Goal: Information Seeking & Learning: Understand process/instructions

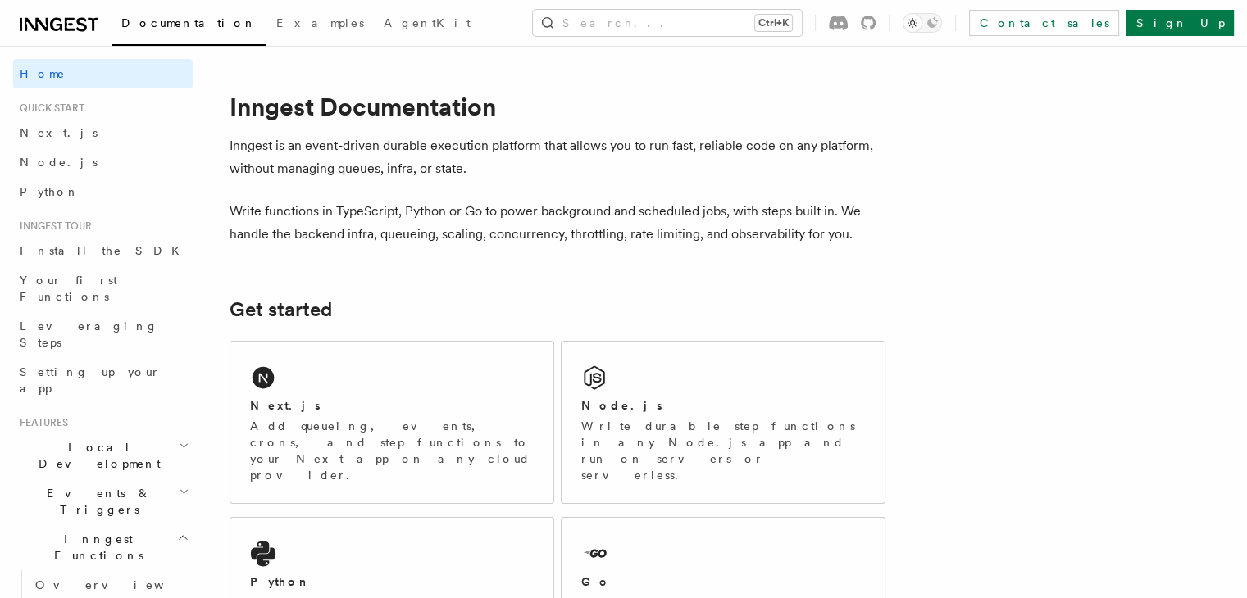
click at [753, 402] on div "Node.js" at bounding box center [723, 406] width 284 height 17
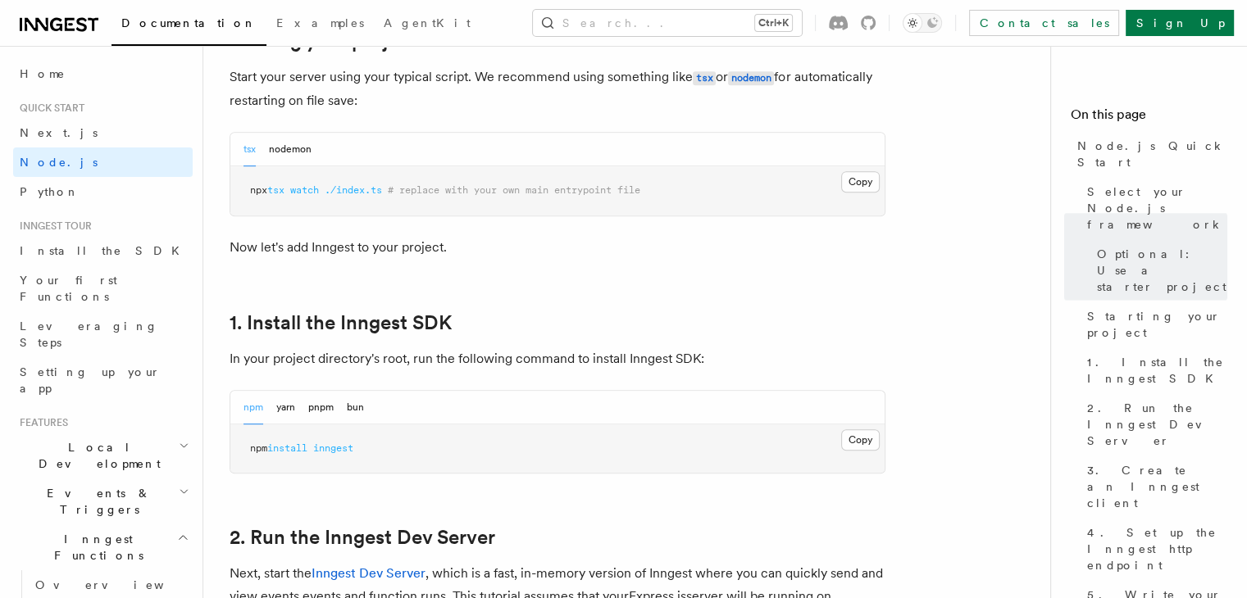
scroll to position [799, 0]
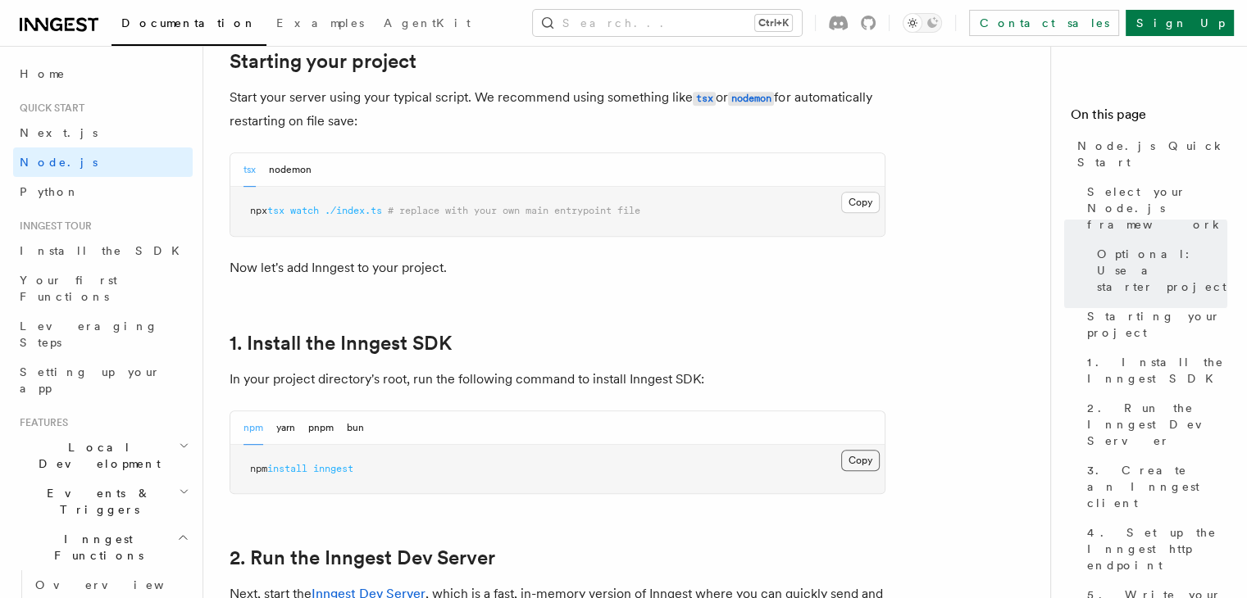
click at [862, 454] on button "Copy Copied" at bounding box center [860, 460] width 39 height 21
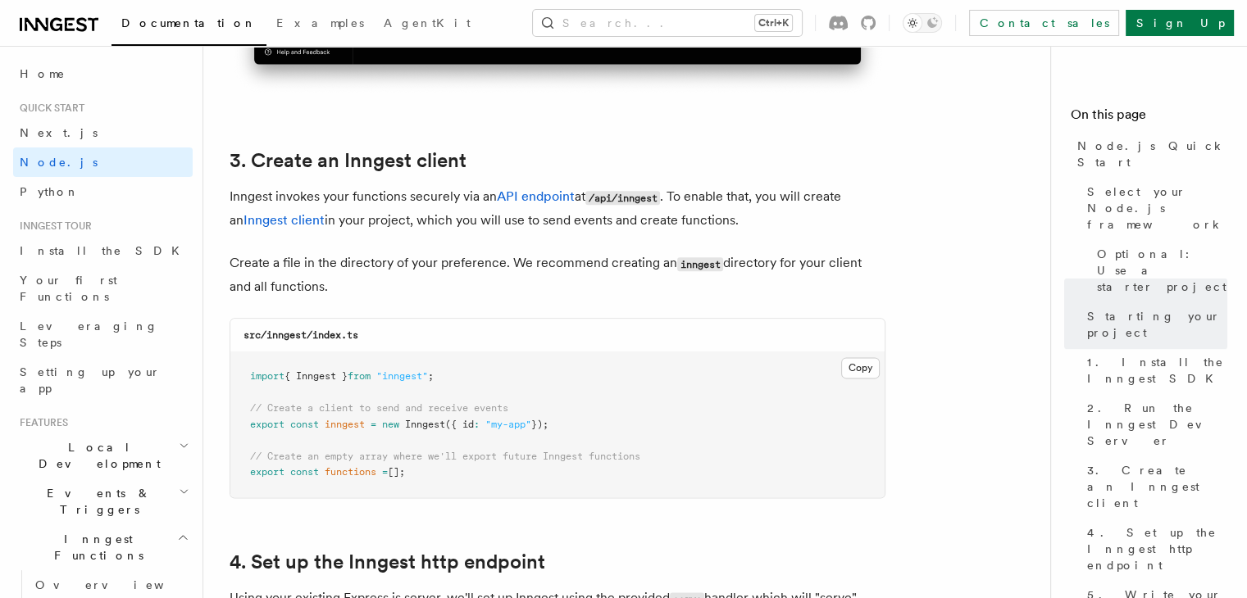
scroll to position [2007, 0]
click at [426, 476] on pre "import { Inngest } from "inngest" ; // Create a client to send and receive even…" at bounding box center [557, 424] width 654 height 145
drag, startPoint x: 413, startPoint y: 470, endPoint x: 241, endPoint y: 374, distance: 197.4
click at [241, 374] on pre "import { Inngest } from "inngest" ; // Create a client to send and receive even…" at bounding box center [557, 424] width 654 height 145
copy code "import { Inngest } from "inngest" ; // Create a client to send and receive even…"
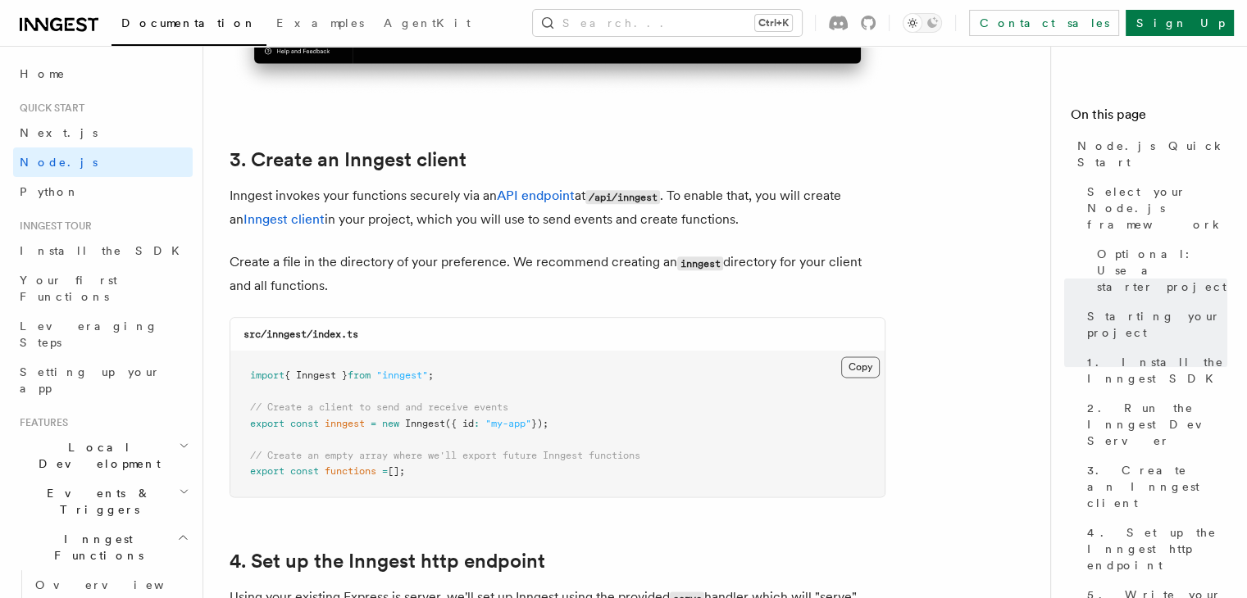
click at [862, 370] on button "Copy Copied" at bounding box center [860, 367] width 39 height 21
click at [715, 448] on pre "import { Inngest } from "inngest" ; // Create a client to send and receive even…" at bounding box center [557, 424] width 654 height 145
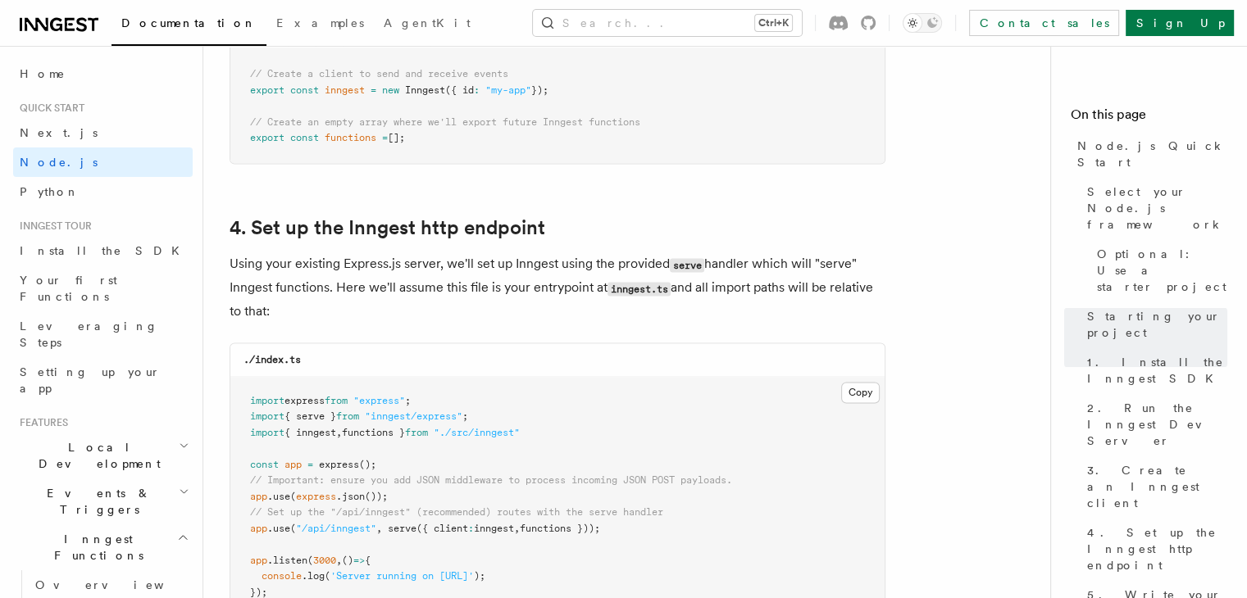
scroll to position [2341, 0]
click at [570, 430] on pre "import express from "express" ; import { serve } from "inngest/express" ; impor…" at bounding box center [557, 496] width 654 height 241
drag, startPoint x: 557, startPoint y: 434, endPoint x: 226, endPoint y: 434, distance: 331.1
copy span "import { inngest , functions } from "./src/inngest""
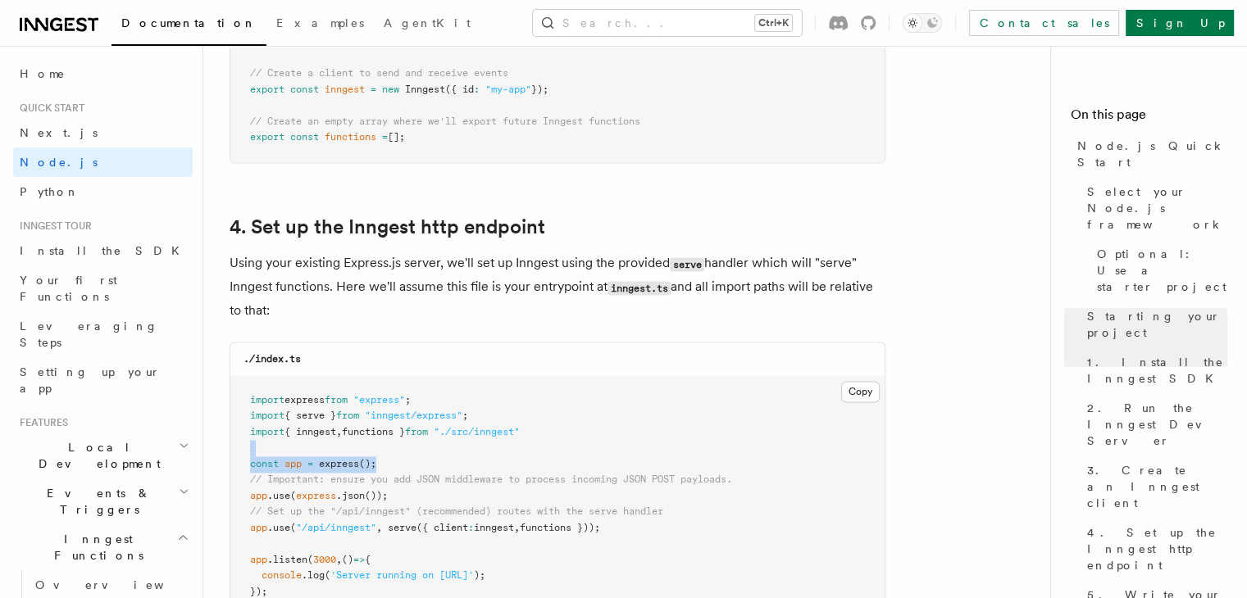
drag, startPoint x: 625, startPoint y: 460, endPoint x: 623, endPoint y: 449, distance: 10.9
click at [623, 449] on pre "import express from "express" ; import { serve } from "inngest/express" ; impor…" at bounding box center [557, 496] width 654 height 241
click at [589, 433] on pre "import express from "express" ; import { serve } from "inngest/express" ; impor…" at bounding box center [557, 496] width 654 height 241
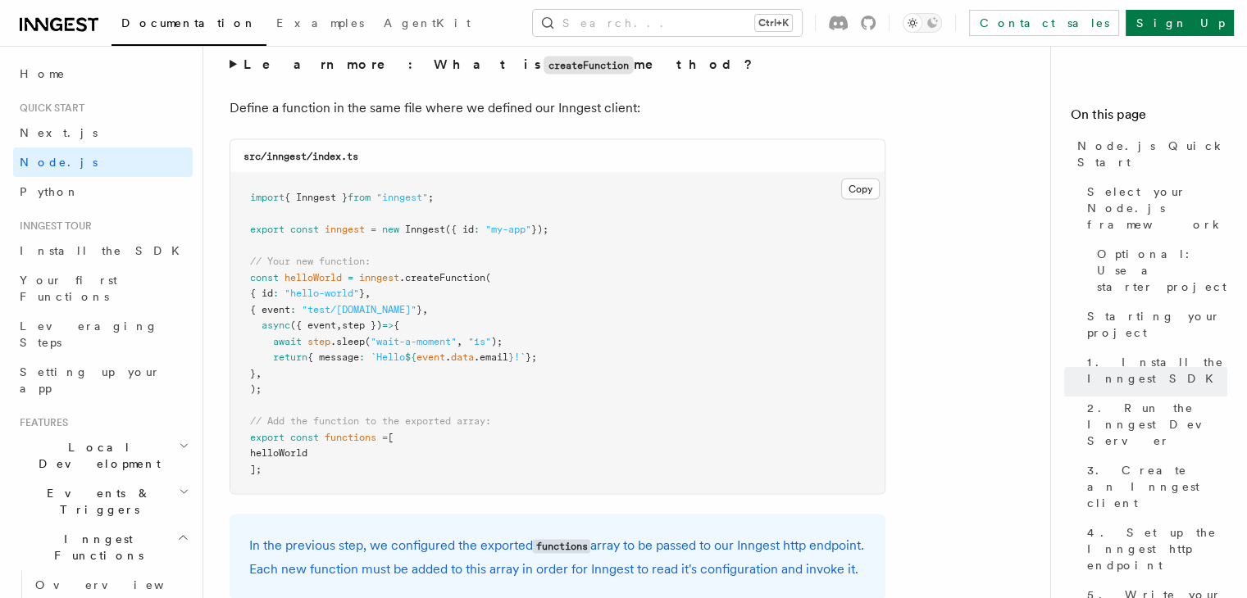
scroll to position [3236, 0]
